Goal: Navigation & Orientation: Understand site structure

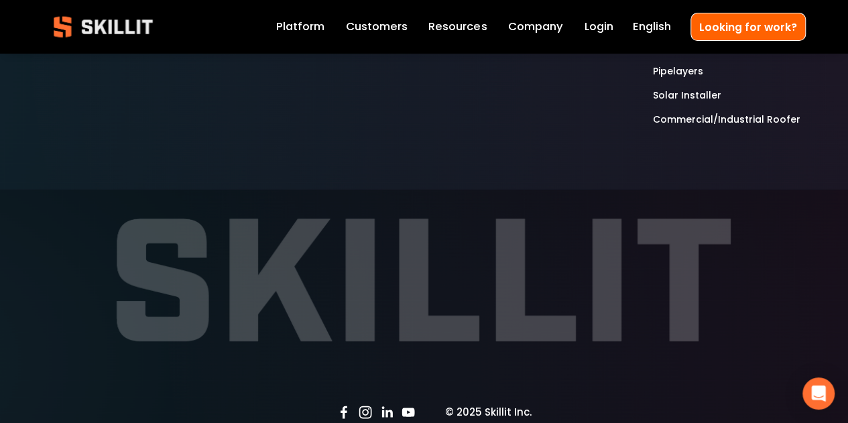
scroll to position [4549, 0]
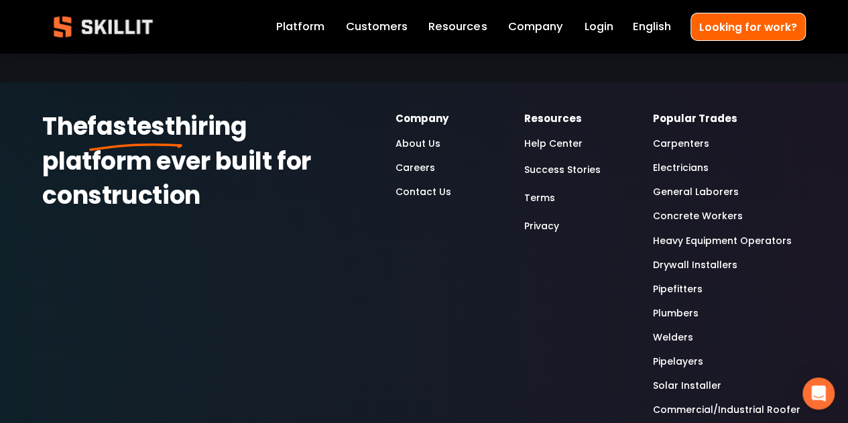
click at [537, 217] on link "Privacy" at bounding box center [542, 226] width 35 height 19
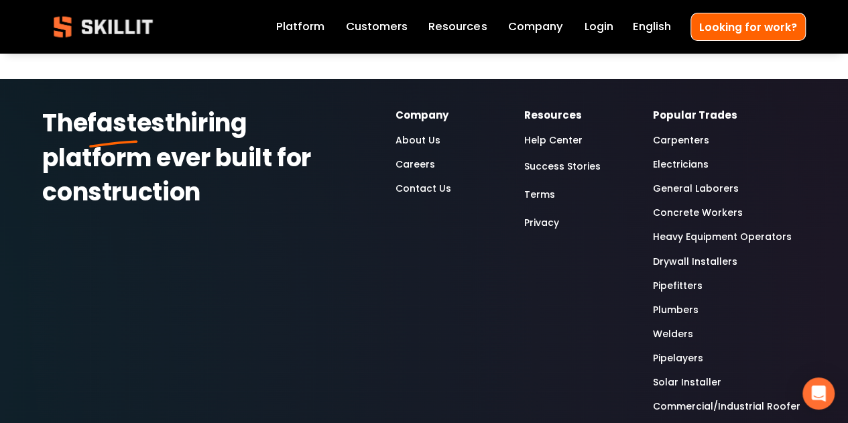
scroll to position [2034, 0]
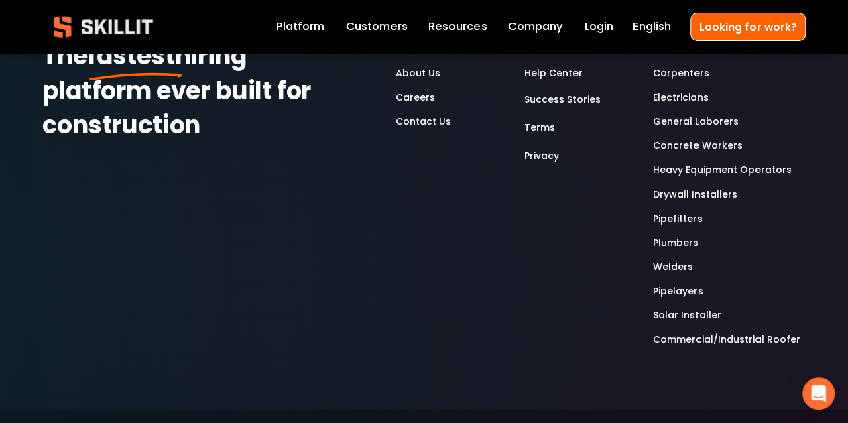
click at [429, 129] on link "Contact Us" at bounding box center [424, 121] width 56 height 16
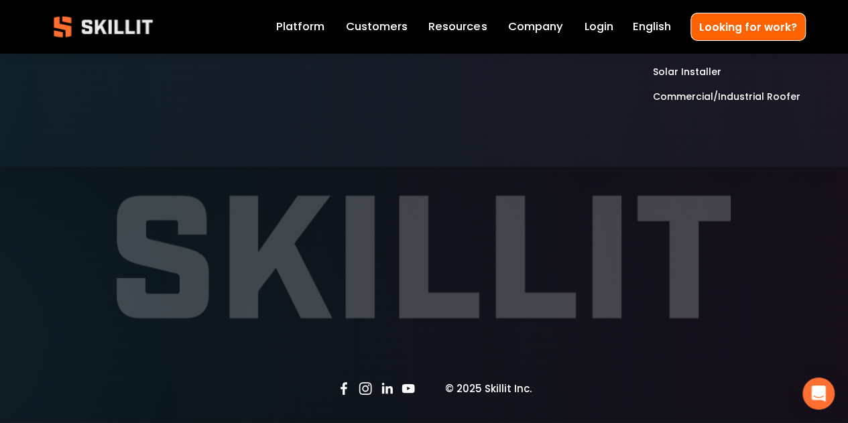
scroll to position [1064, 0]
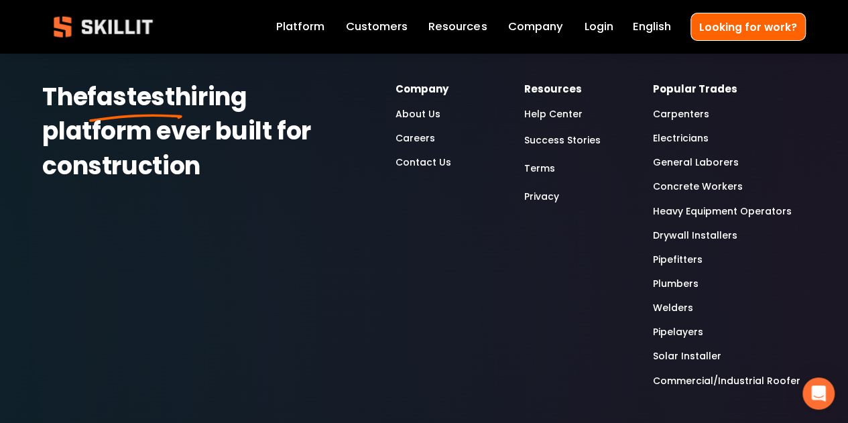
click at [553, 198] on link "Privacy" at bounding box center [542, 196] width 35 height 19
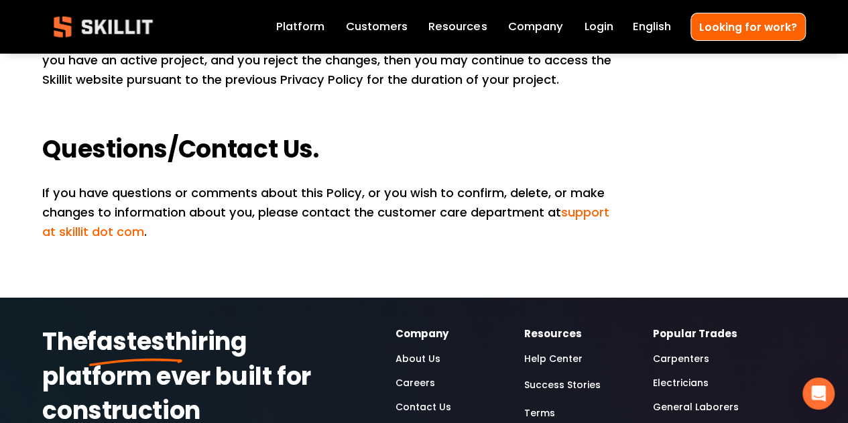
scroll to position [2039, 0]
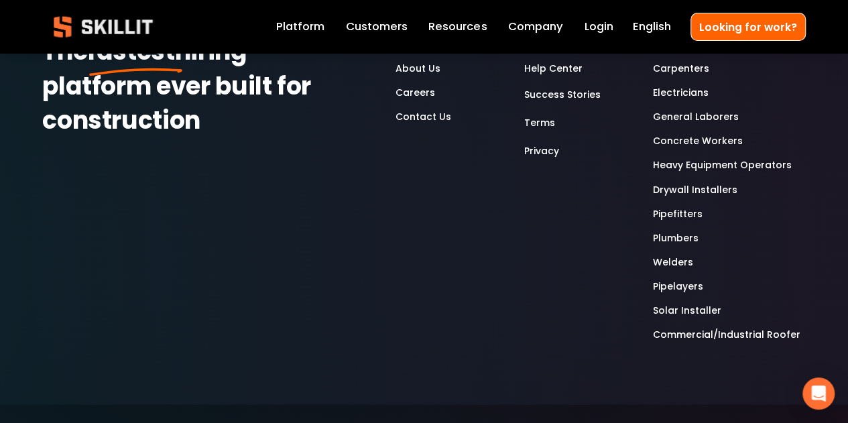
click at [565, 76] on link "Help Center" at bounding box center [554, 68] width 58 height 16
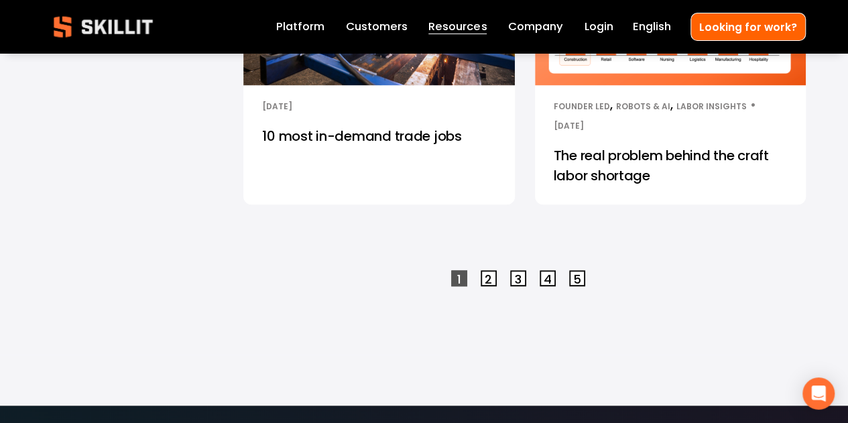
scroll to position [3178, 0]
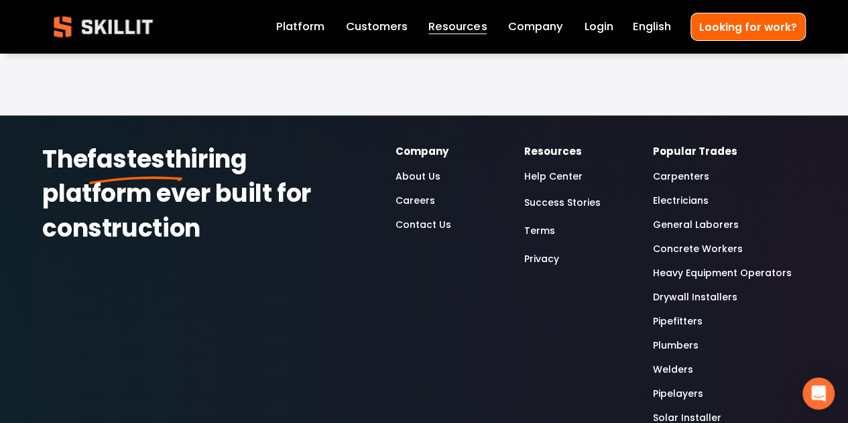
click at [537, 221] on link "Terms" at bounding box center [540, 230] width 31 height 19
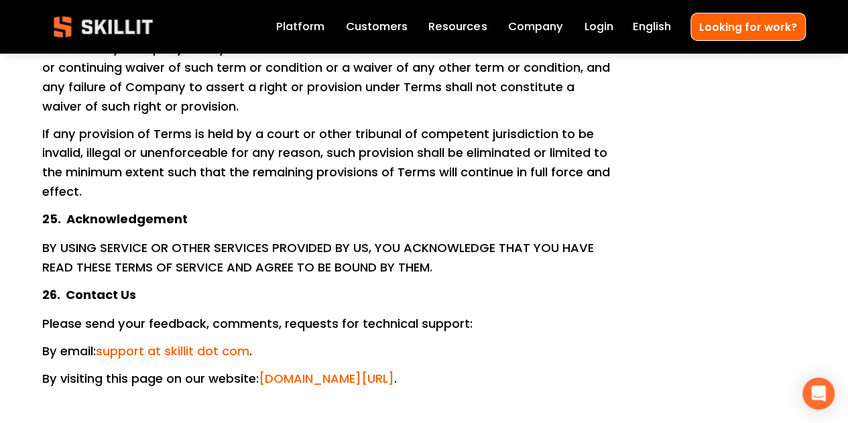
scroll to position [7847, 0]
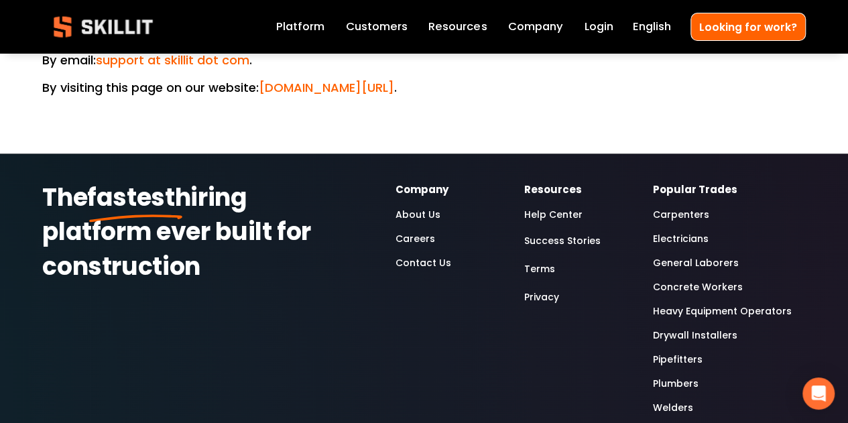
click at [318, 23] on link "Platform" at bounding box center [300, 26] width 48 height 19
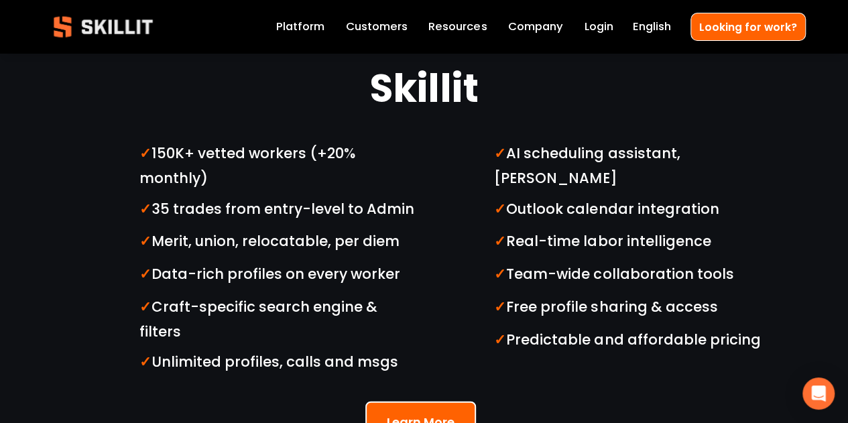
scroll to position [4394, 0]
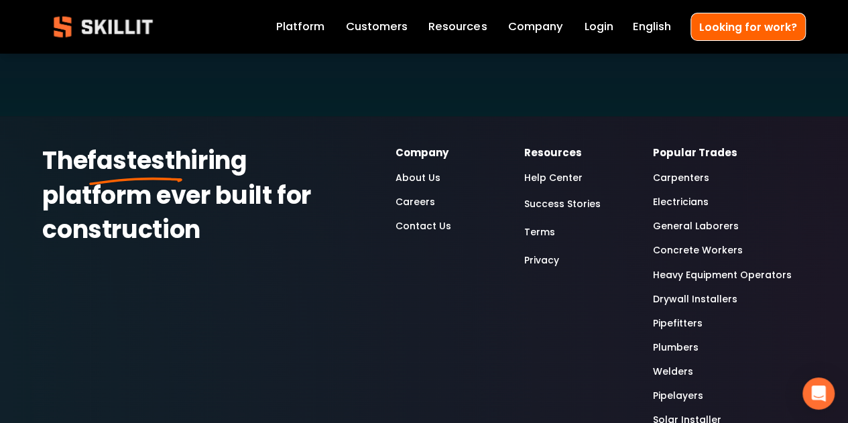
click at [535, 170] on link "Help Center" at bounding box center [554, 178] width 58 height 16
